Goal: Task Accomplishment & Management: Manage account settings

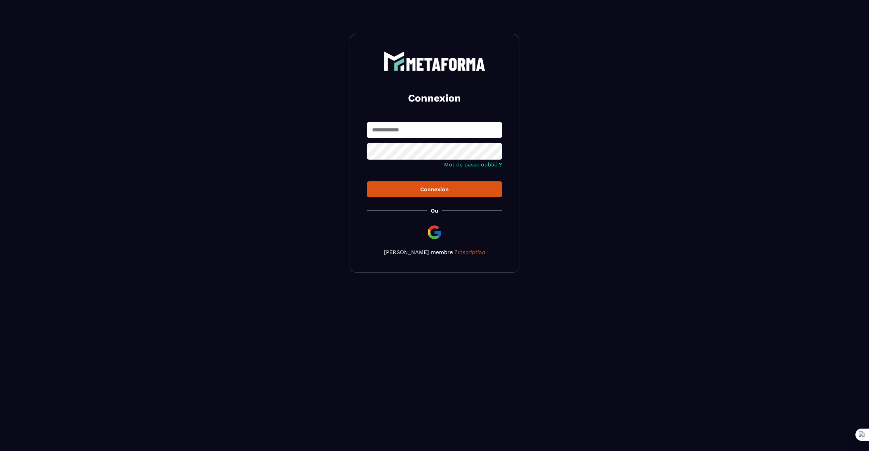
click at [400, 133] on input "text" at bounding box center [434, 130] width 135 height 16
type input "*"
click at [367, 181] on button "Connexion" at bounding box center [434, 189] width 135 height 16
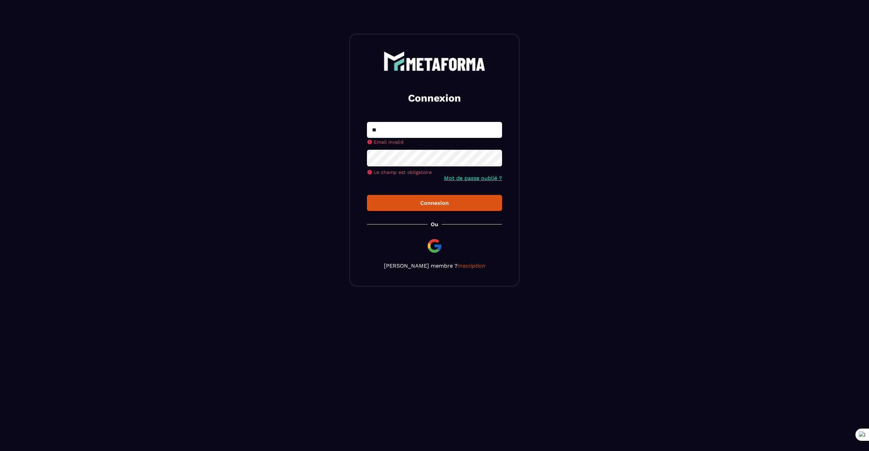
type input "**********"
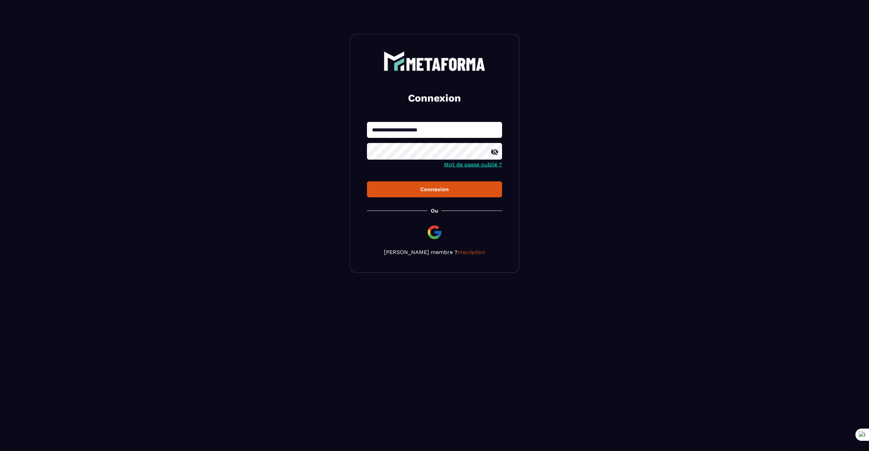
click at [367, 181] on button "Connexion" at bounding box center [434, 189] width 135 height 16
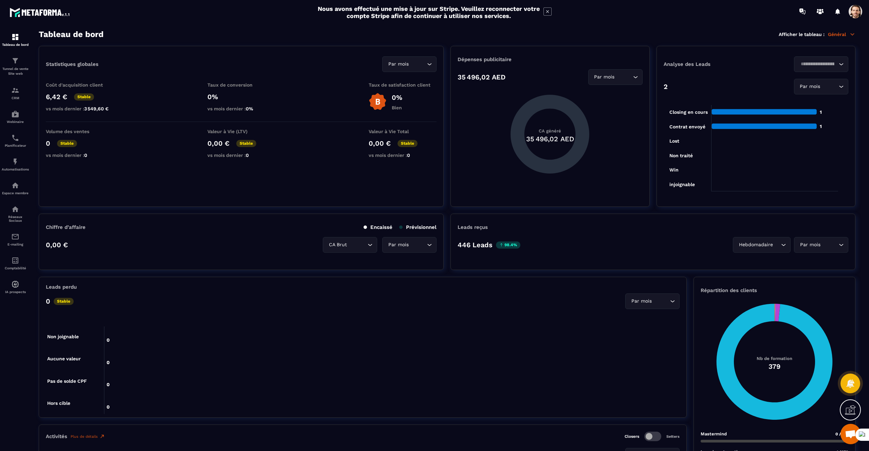
click at [856, 16] on span at bounding box center [856, 12] width 14 height 14
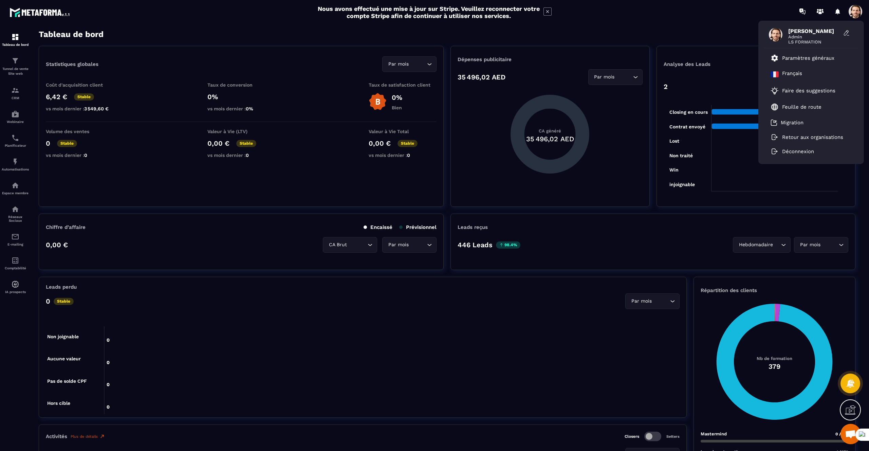
click at [214, 48] on div "Statistiques globales Par mois Loading... Coût d'acquisition client 6,42 € Stab…" at bounding box center [241, 126] width 405 height 161
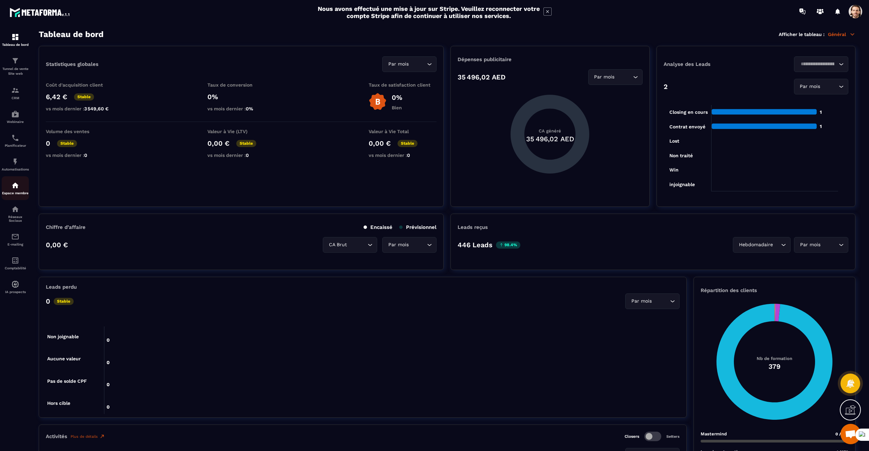
click at [15, 189] on img at bounding box center [15, 185] width 8 height 8
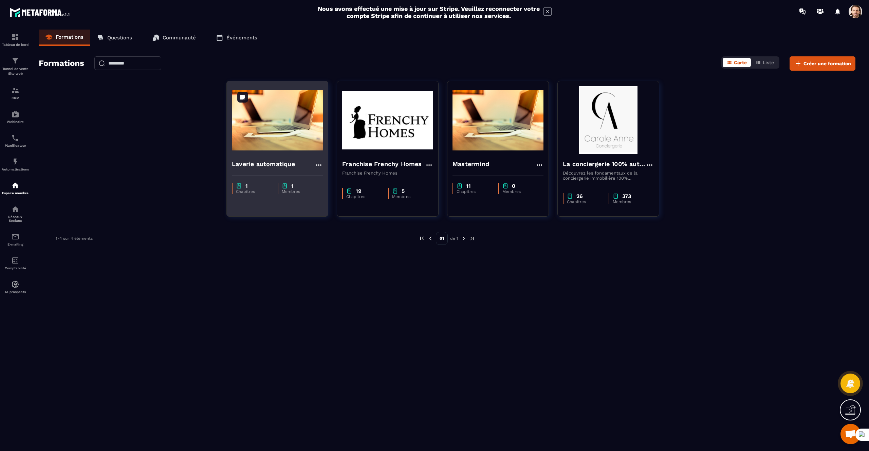
click at [279, 144] on img at bounding box center [277, 120] width 91 height 68
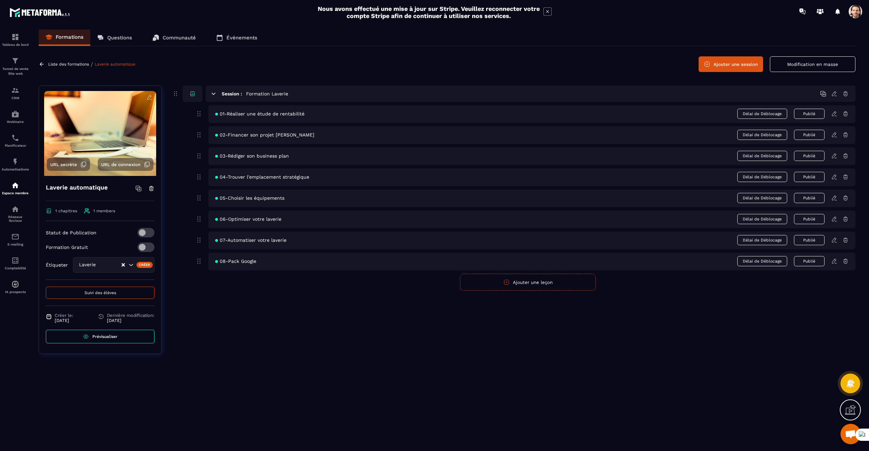
click at [126, 294] on button "Suivi des élèves" at bounding box center [100, 293] width 109 height 12
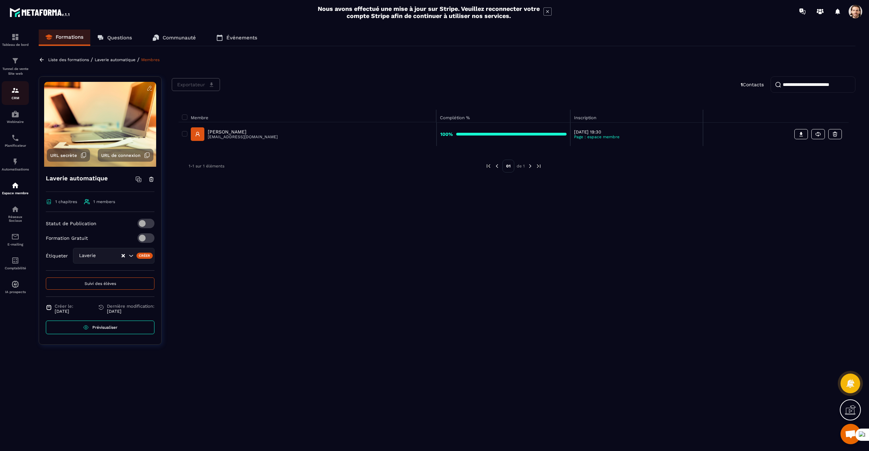
click at [15, 92] on img at bounding box center [15, 90] width 8 height 8
